Goal: Navigation & Orientation: Find specific page/section

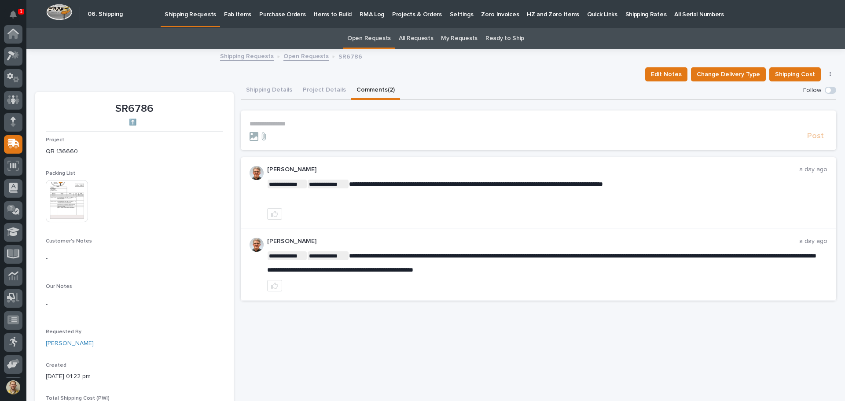
scroll to position [65, 0]
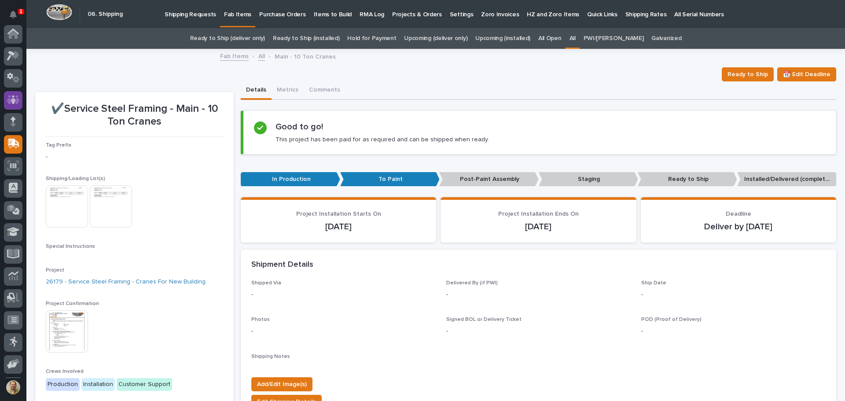
scroll to position [65, 0]
click at [8, 35] on icon at bounding box center [13, 34] width 13 height 9
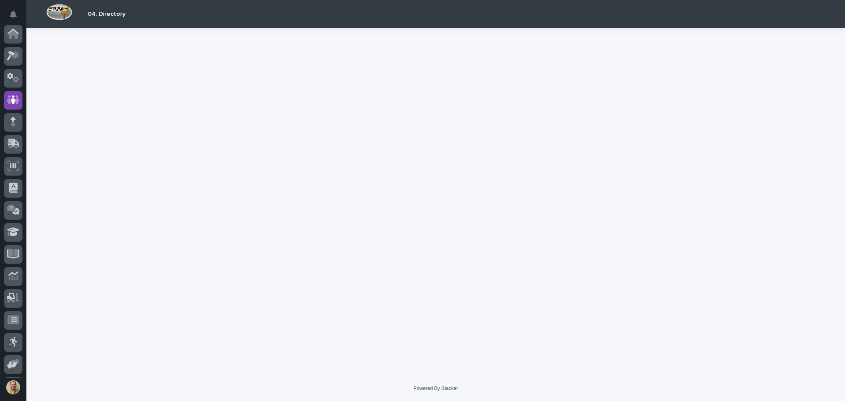
scroll to position [65, 0]
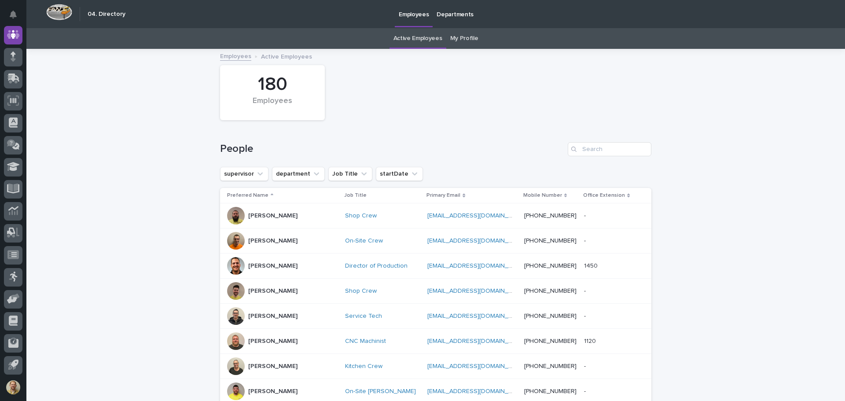
click at [450, 44] on link "My Profile" at bounding box center [464, 38] width 28 height 21
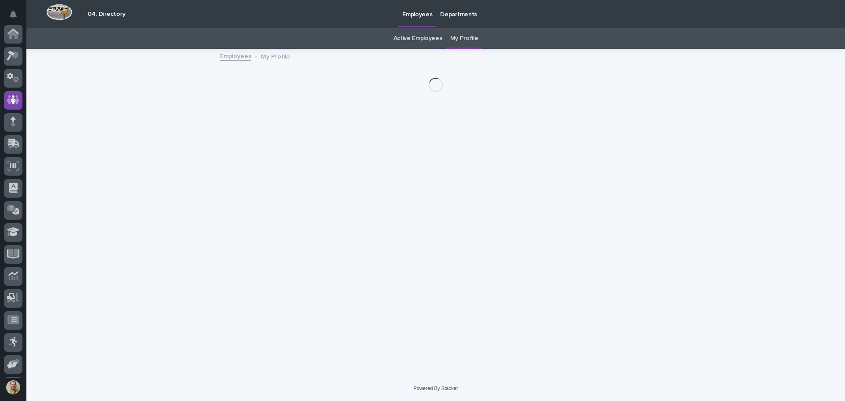
scroll to position [65, 0]
click at [452, 40] on link "My Profile" at bounding box center [464, 38] width 28 height 21
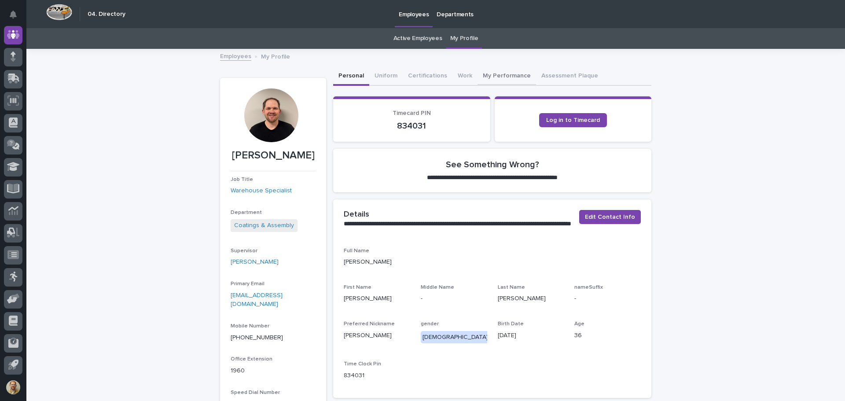
click at [481, 74] on button "My Performance" at bounding box center [506, 76] width 59 height 18
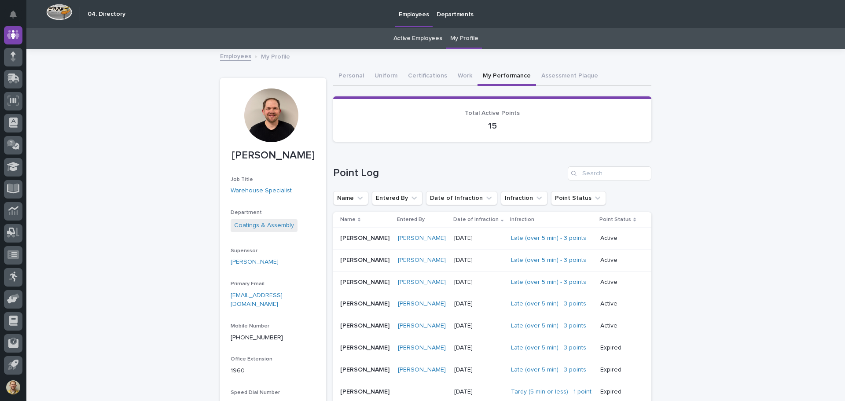
click at [668, 225] on div "Loading... Saving… Loading... Saving… Kenny Beachy Kenny Beachy Job Title Wareh…" at bounding box center [435, 374] width 818 height 649
click at [560, 75] on button "Assessment Plaque" at bounding box center [569, 76] width 67 height 18
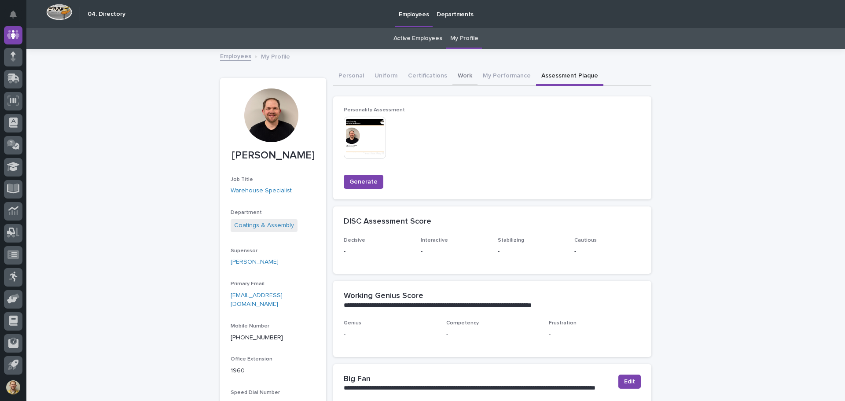
click at [452, 74] on button "Work" at bounding box center [464, 76] width 25 height 18
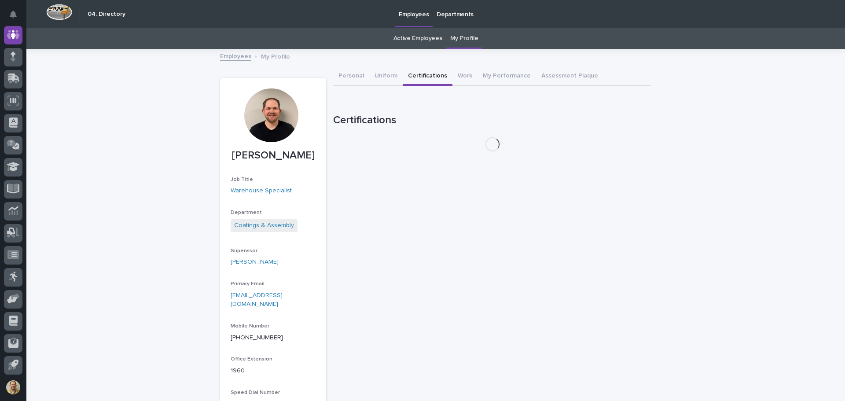
click at [404, 73] on button "Certifications" at bounding box center [428, 76] width 50 height 18
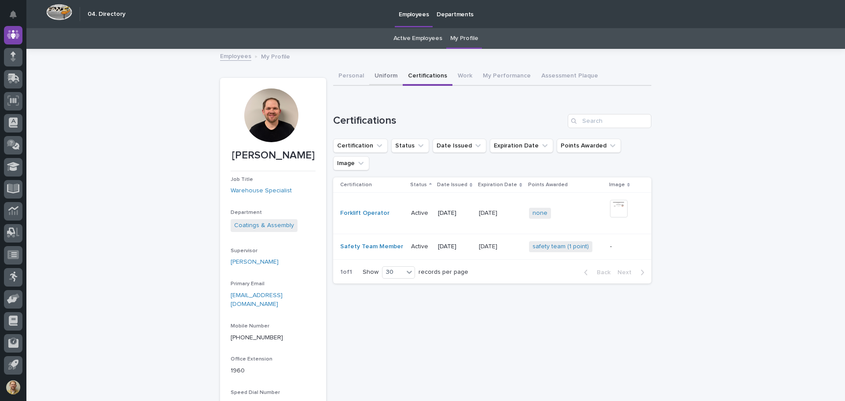
click at [381, 77] on button "Uniform" at bounding box center [385, 76] width 33 height 18
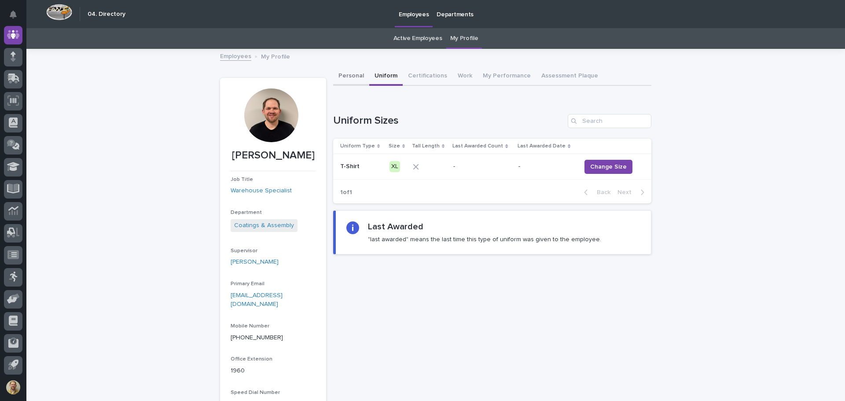
click at [343, 73] on button "Personal" at bounding box center [351, 76] width 36 height 18
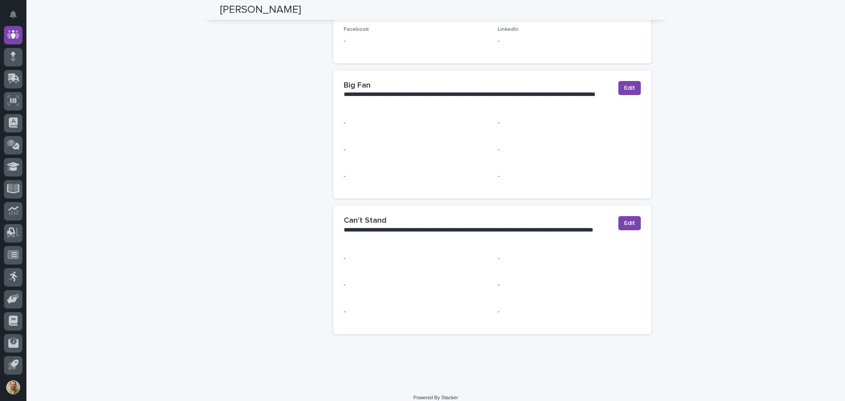
scroll to position [181, 0]
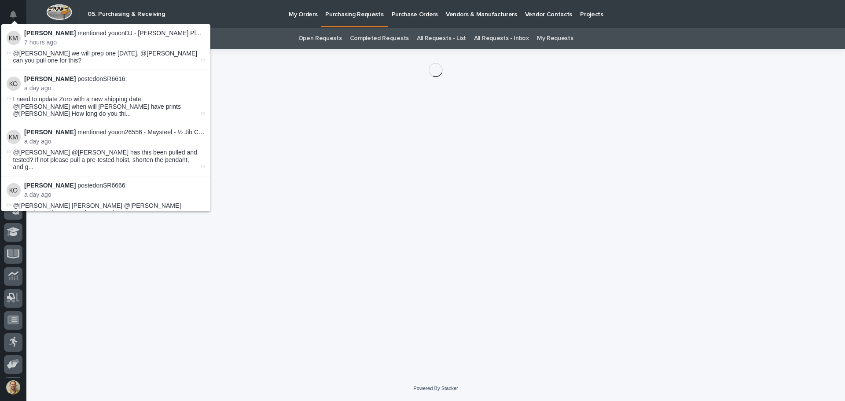
scroll to position [65, 0]
click at [265, 41] on div "Open Requests Completed Requests All Requests - List All Requests - Inbox My Re…" at bounding box center [435, 38] width 818 height 21
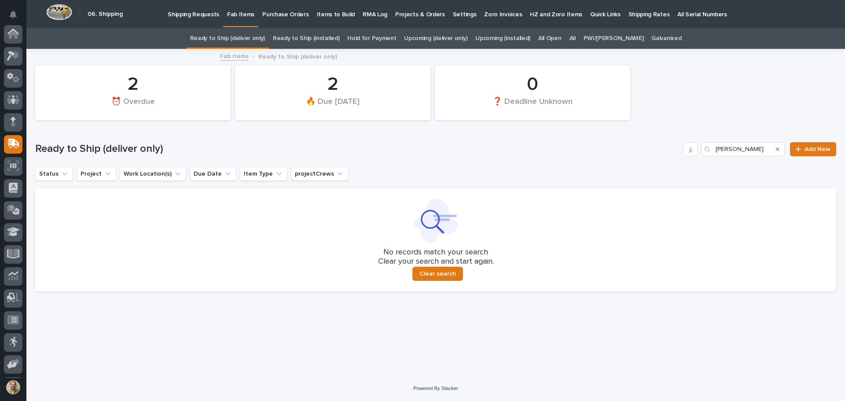
scroll to position [65, 0]
click at [781, 150] on div "Search" at bounding box center [777, 149] width 14 height 14
click at [779, 150] on icon "Search" at bounding box center [778, 149] width 4 height 4
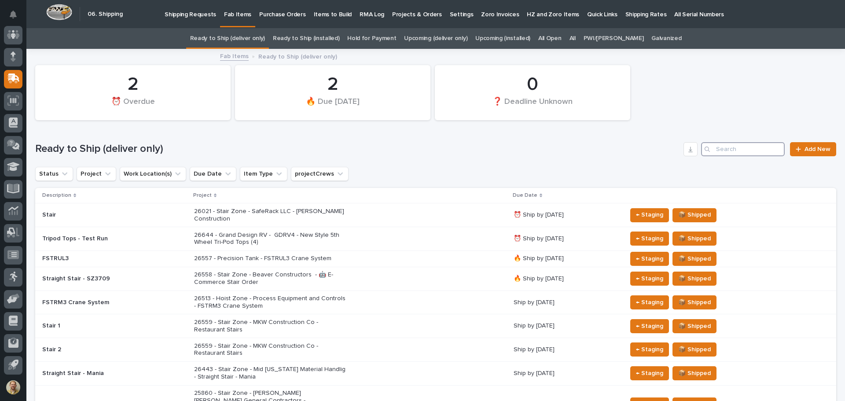
click at [751, 148] on input "Search" at bounding box center [743, 149] width 84 height 14
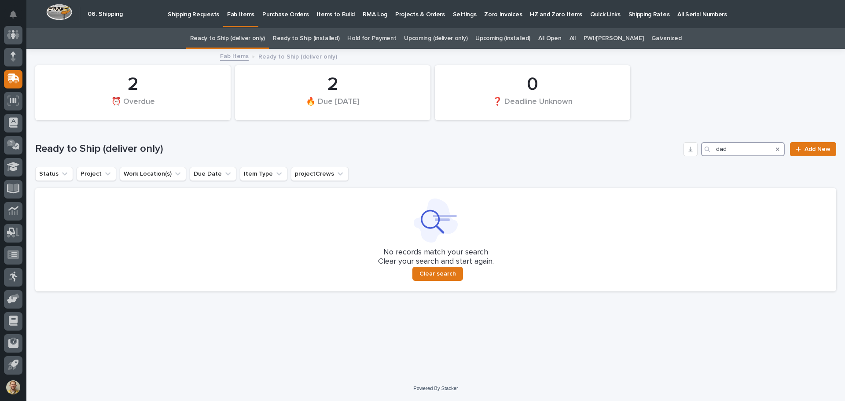
type input "dad"
click at [240, 56] on link "Fab Items" at bounding box center [234, 56] width 29 height 10
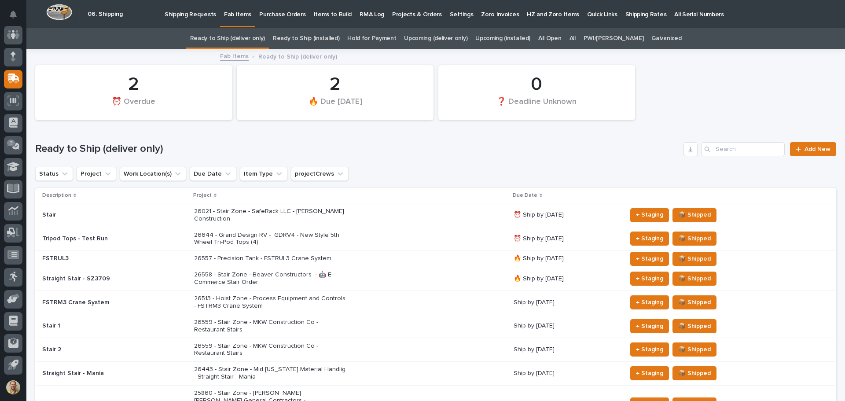
click at [326, 37] on link "Ready to Ship (installed)" at bounding box center [306, 38] width 66 height 21
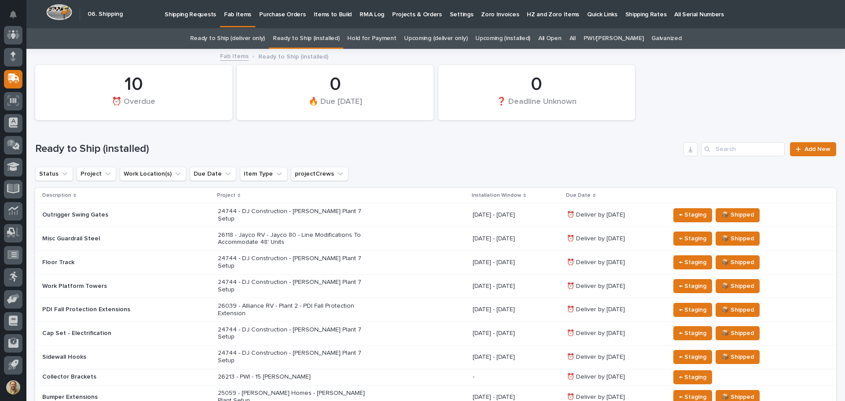
click at [575, 35] on link "All" at bounding box center [572, 38] width 6 height 21
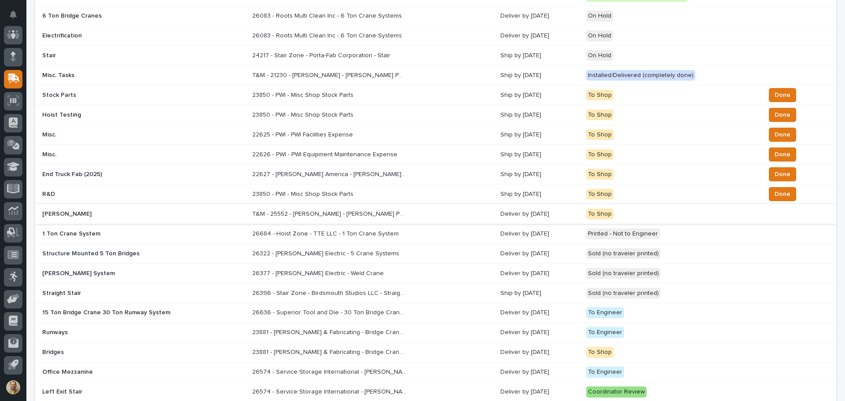
scroll to position [72, 0]
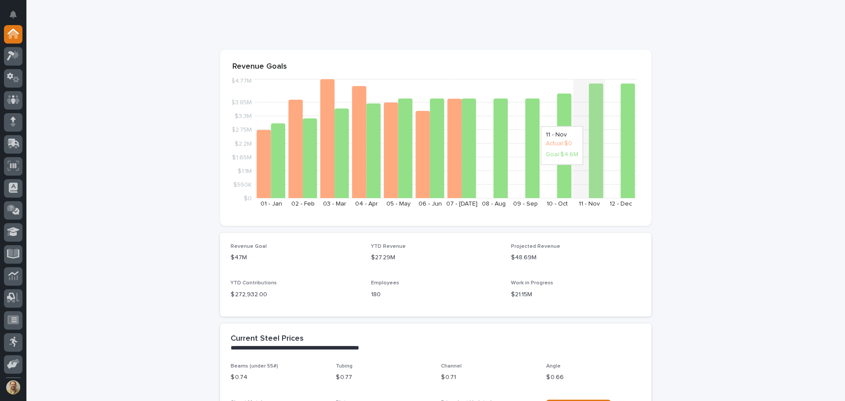
scroll to position [88, 0]
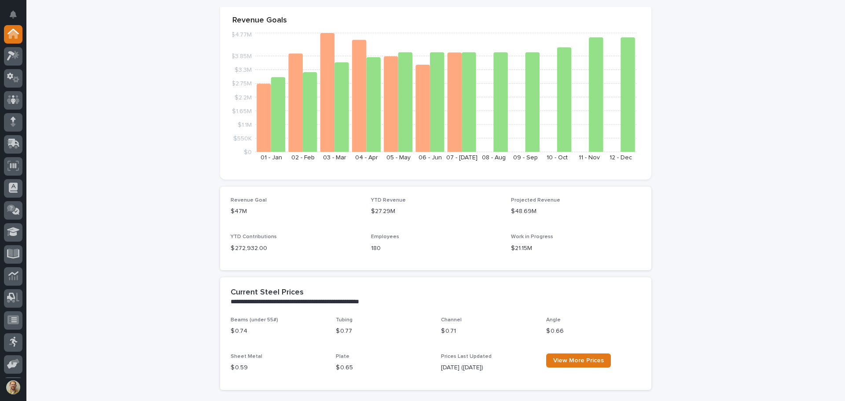
click at [635, 210] on p "$48.69M" at bounding box center [576, 211] width 130 height 9
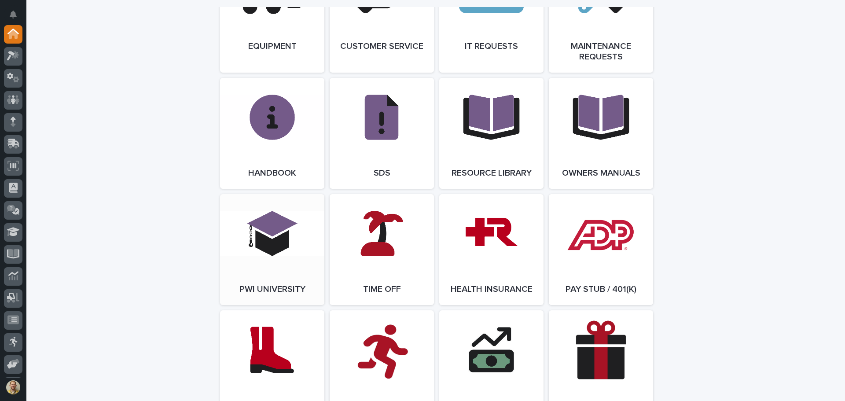
scroll to position [1144, 0]
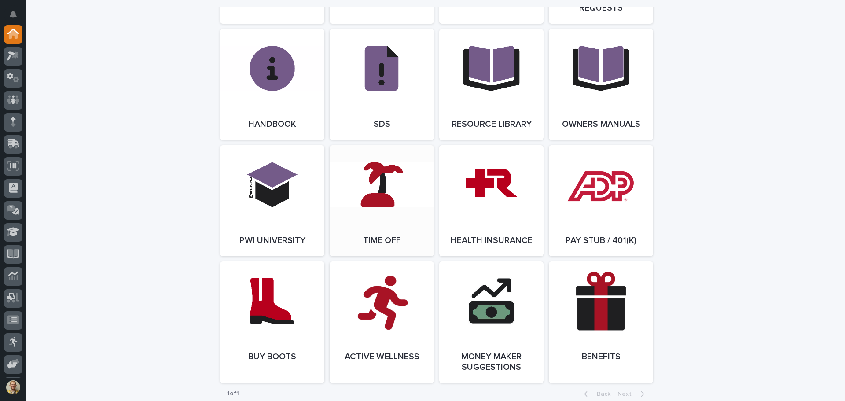
click at [355, 209] on link "Open Link" at bounding box center [381, 200] width 104 height 111
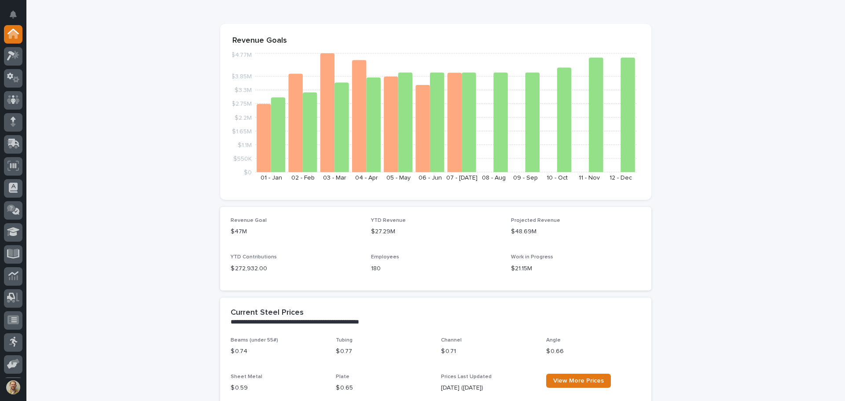
scroll to position [0, 0]
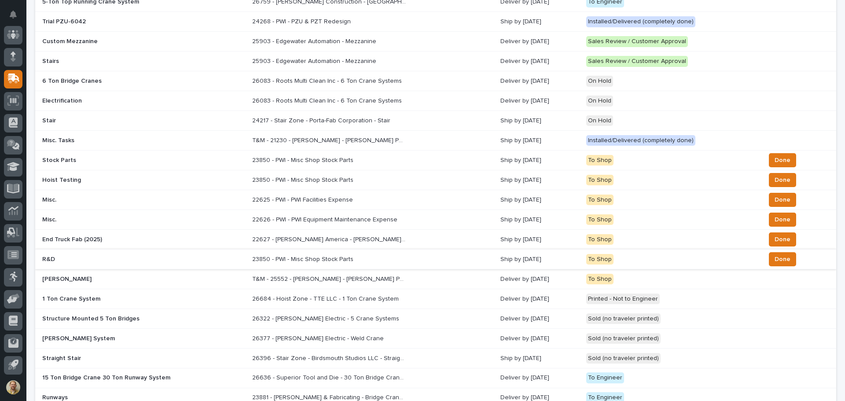
scroll to position [132, 0]
